Goal: Task Accomplishment & Management: Complete application form

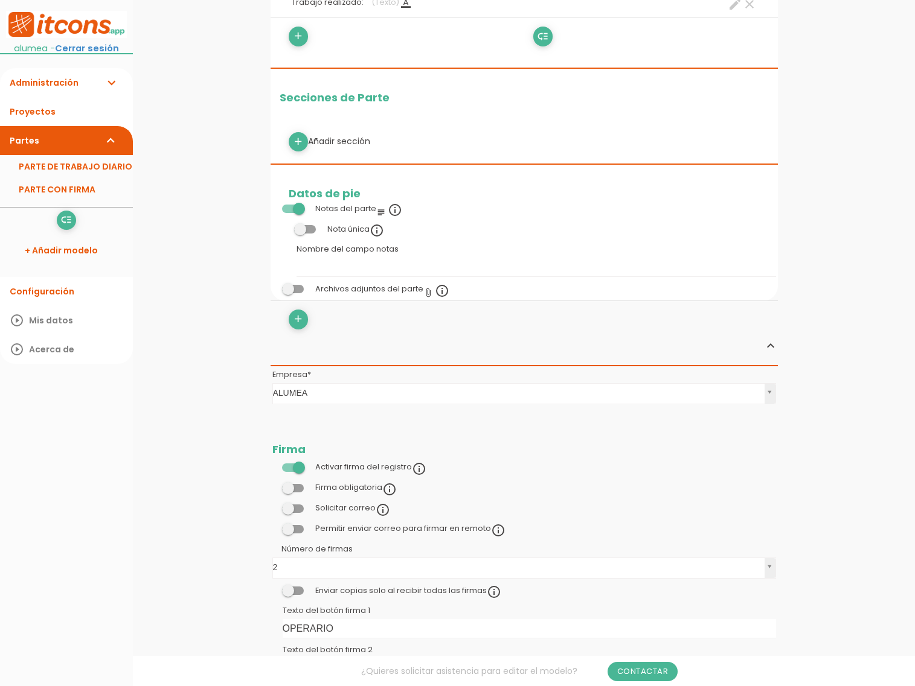
scroll to position [503, 0]
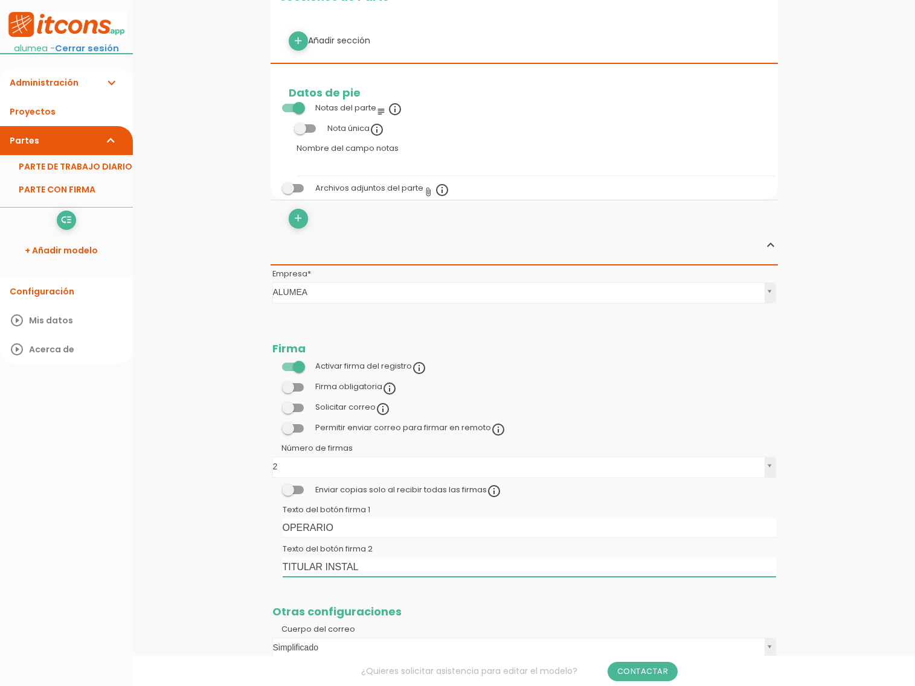
drag, startPoint x: 368, startPoint y: 569, endPoint x: 252, endPoint y: 569, distance: 116.5
click at [252, 569] on div "menu keyboard_tab Dashboard PARTE CON FIRMA Editar" at bounding box center [524, 184] width 782 height 1375
click at [367, 568] on input "TITULAR INSTAL" at bounding box center [529, 567] width 493 height 19
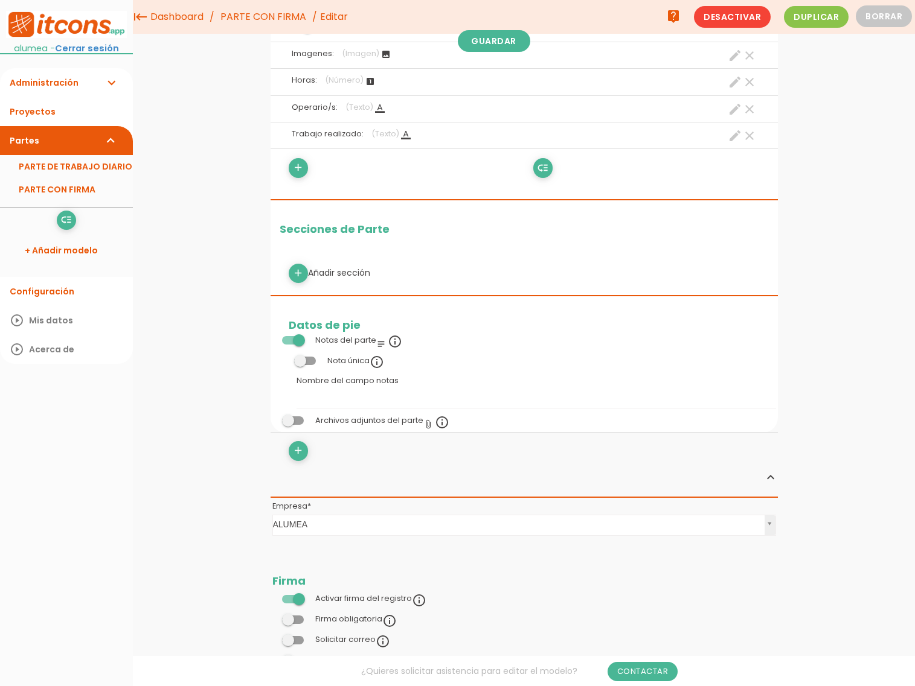
scroll to position [186, 0]
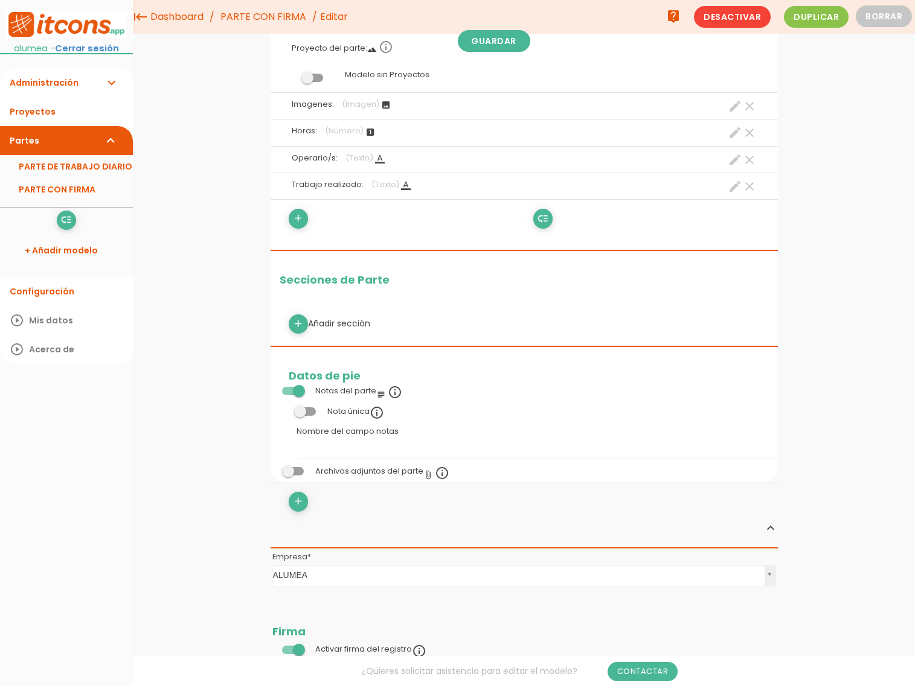
type input "TITULAR INSTAL / CONSTRUCTORA"
click at [320, 75] on span at bounding box center [312, 78] width 22 height 8
click at [292, 75] on input "checkbox" at bounding box center [292, 75] width 0 height 0
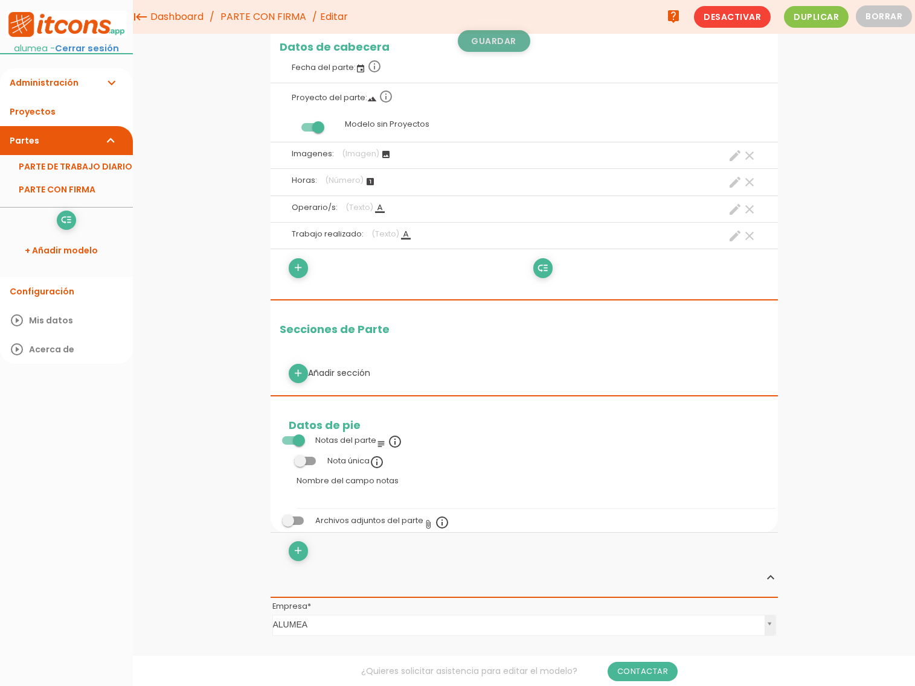
click at [493, 40] on link "Guardar" at bounding box center [494, 41] width 72 height 22
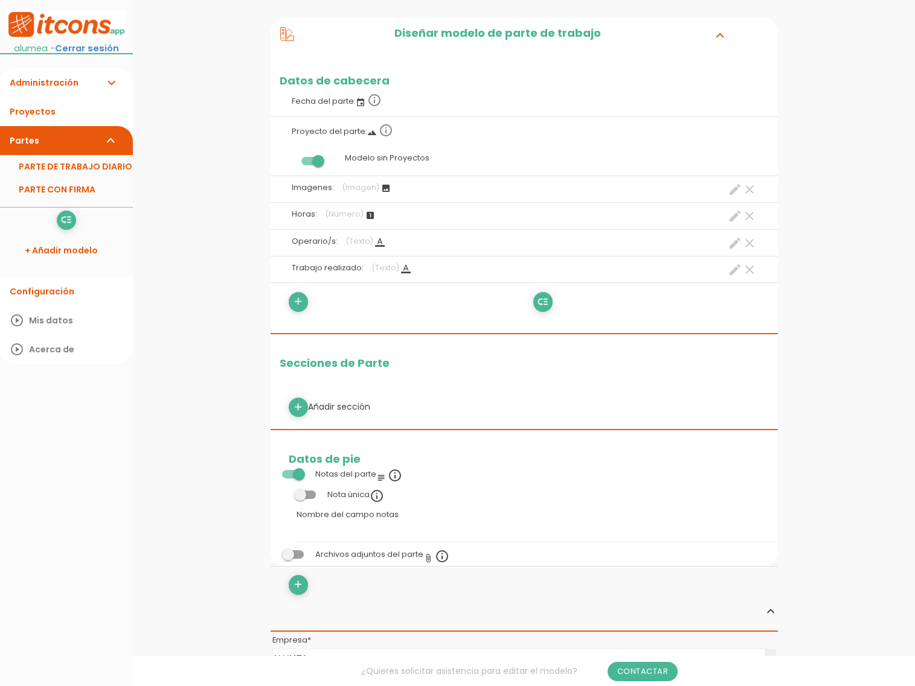
click at [306, 162] on span at bounding box center [312, 161] width 22 height 8
click at [292, 158] on input "checkbox" at bounding box center [292, 158] width 0 height 0
click at [496, 45] on link "Guardar" at bounding box center [494, 41] width 72 height 22
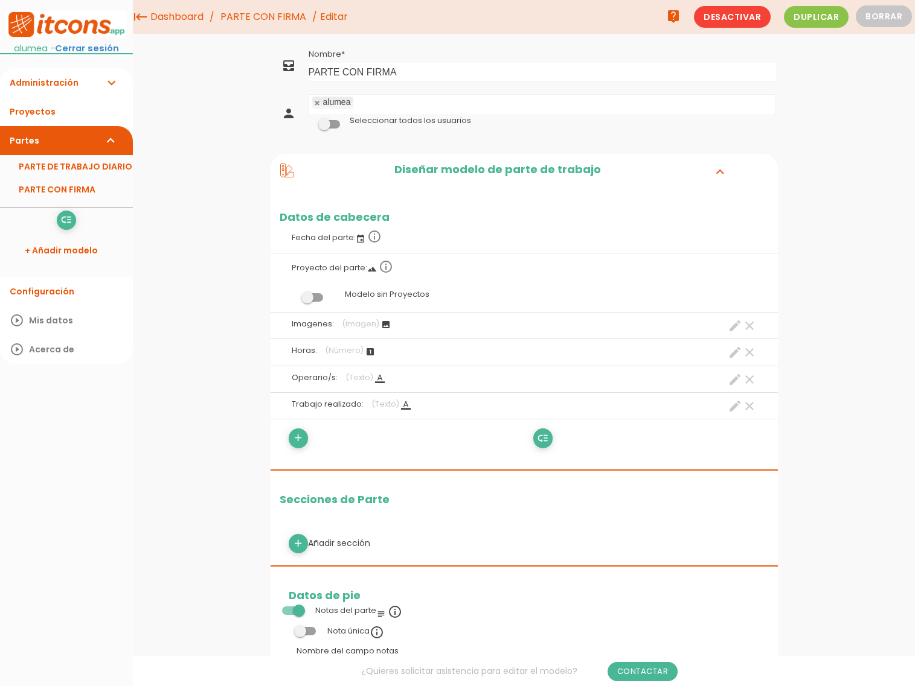
click at [396, 103] on ul "alumea" at bounding box center [542, 105] width 466 height 20
click at [499, 46] on link "Guardar" at bounding box center [494, 41] width 72 height 22
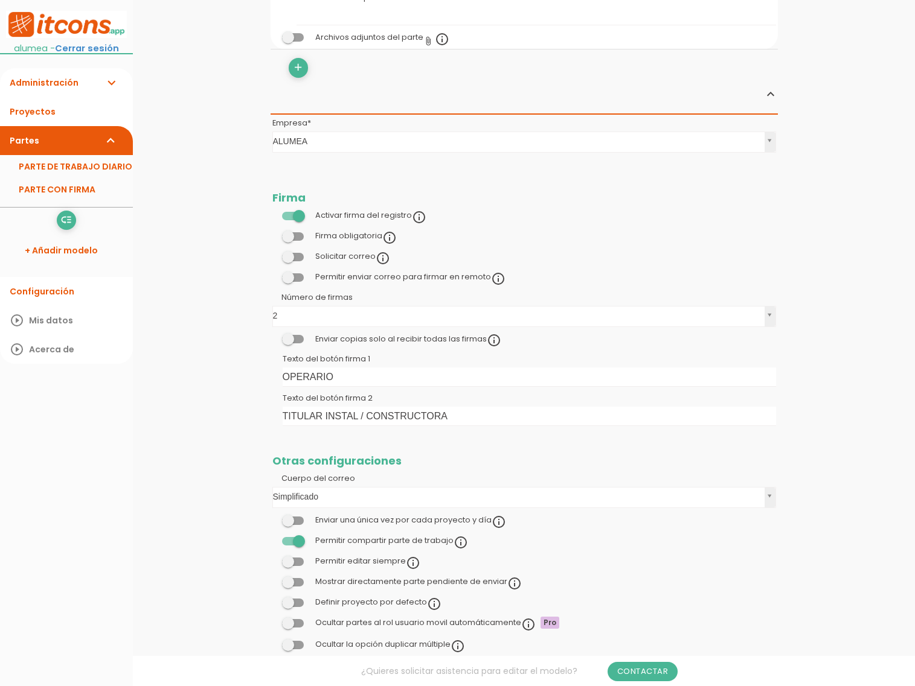
scroll to position [689, 0]
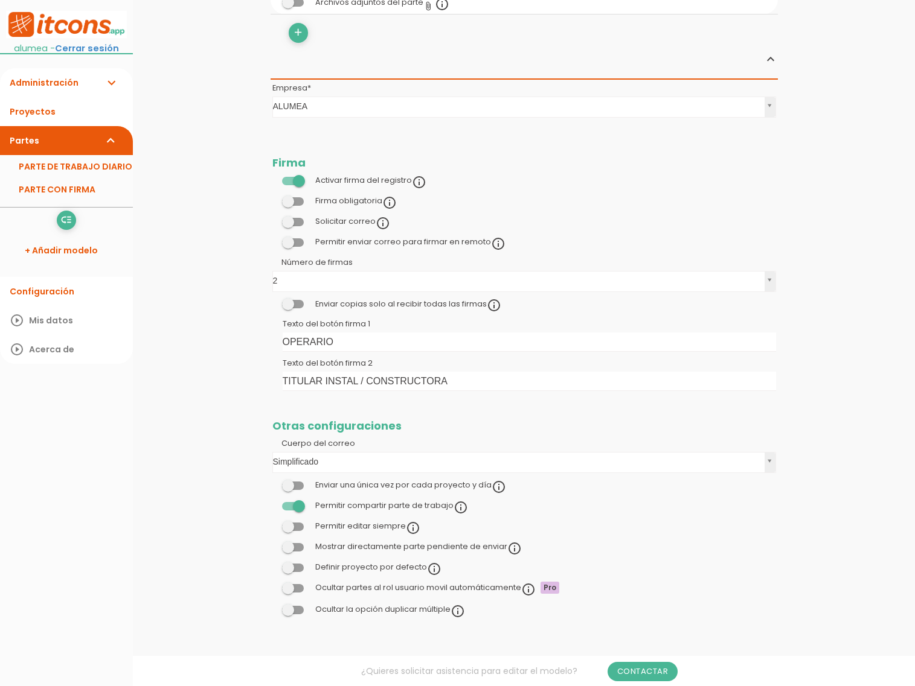
drag, startPoint x: 21, startPoint y: 132, endPoint x: 28, endPoint y: 136, distance: 8.4
click at [28, 136] on link "Partes expand_more" at bounding box center [66, 140] width 133 height 29
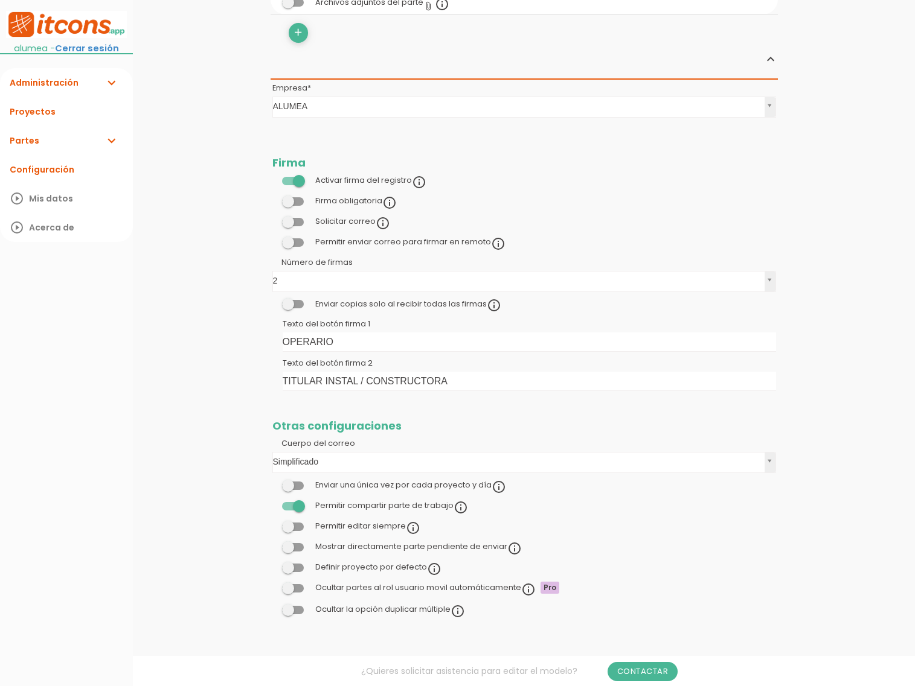
click at [28, 136] on link "Partes expand_more" at bounding box center [66, 140] width 133 height 29
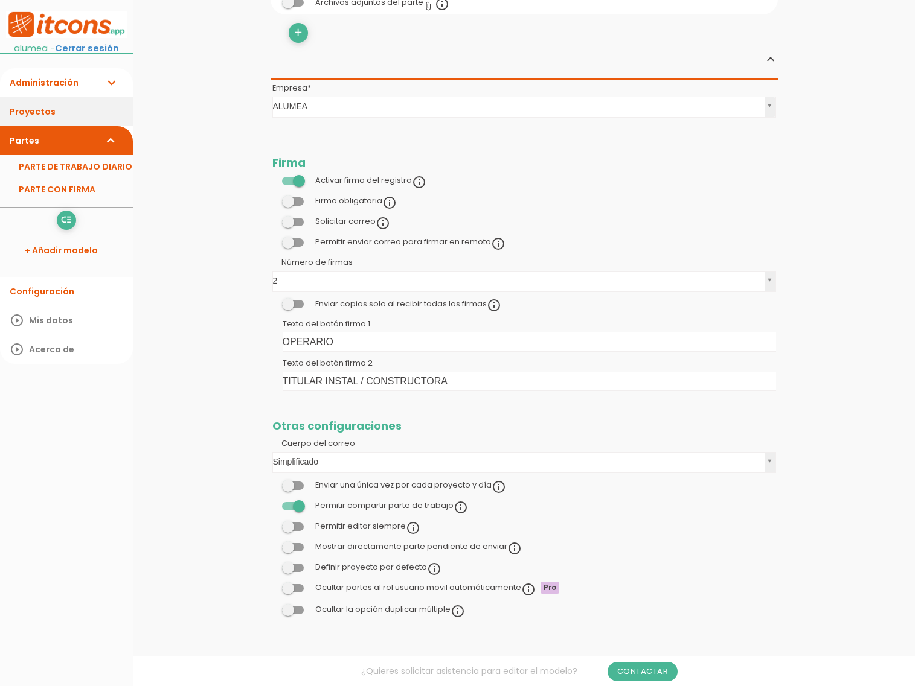
click at [47, 112] on link "Proyectos" at bounding box center [66, 111] width 133 height 29
